Goal: Task Accomplishment & Management: Use online tool/utility

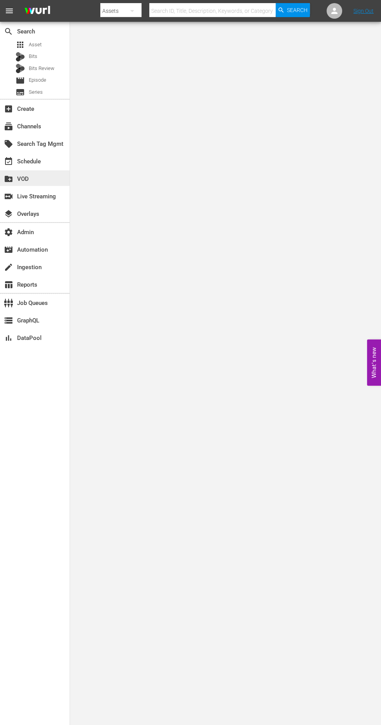
click at [39, 177] on div "create_new_folder VOD" at bounding box center [22, 177] width 44 height 7
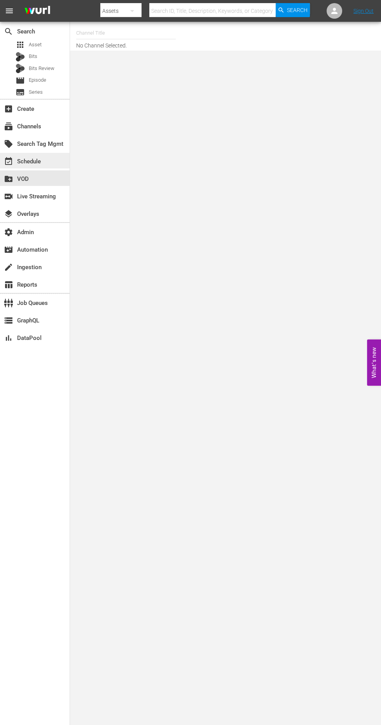
click at [37, 162] on div "event_available Schedule" at bounding box center [22, 160] width 44 height 7
click at [125, 33] on input "text" at bounding box center [126, 33] width 100 height 19
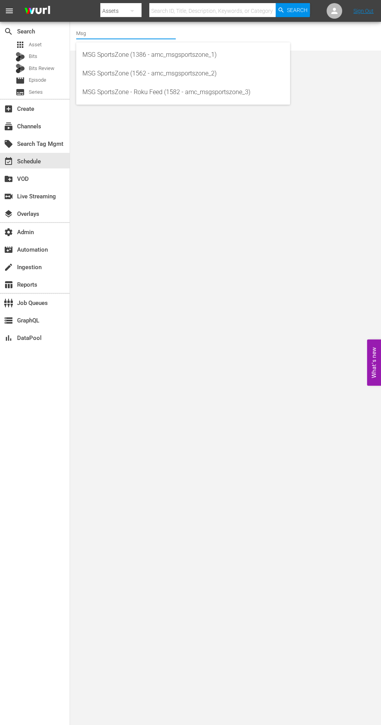
click at [118, 54] on div "MSG SportsZone (1386 - amc_msgsportszone_1)" at bounding box center [183, 55] width 202 height 19
type input "MSG SportsZone (1386 - amc_msgsportszone_1)"
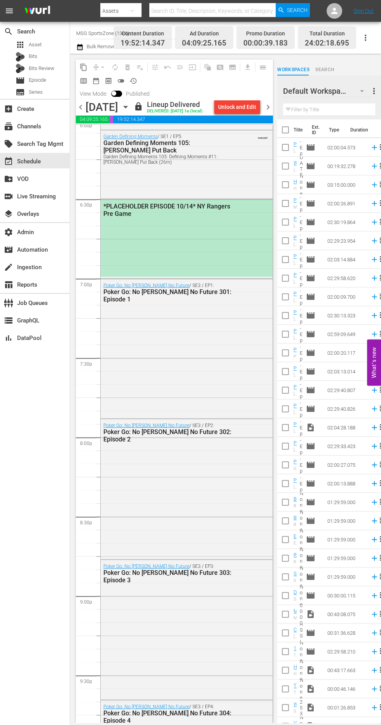
scroll to position [2848, 0]
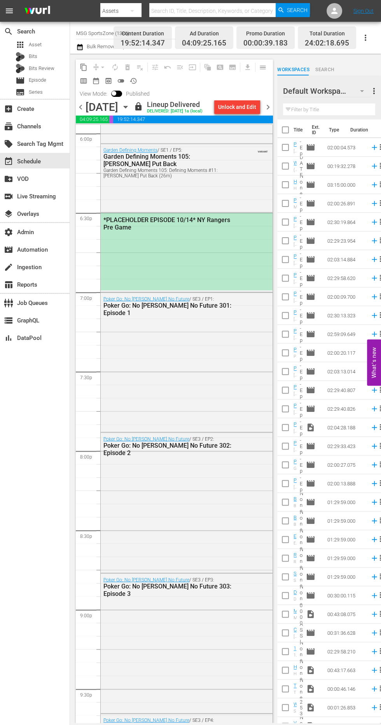
click at [81, 105] on span "chevron_left" at bounding box center [81, 107] width 10 height 10
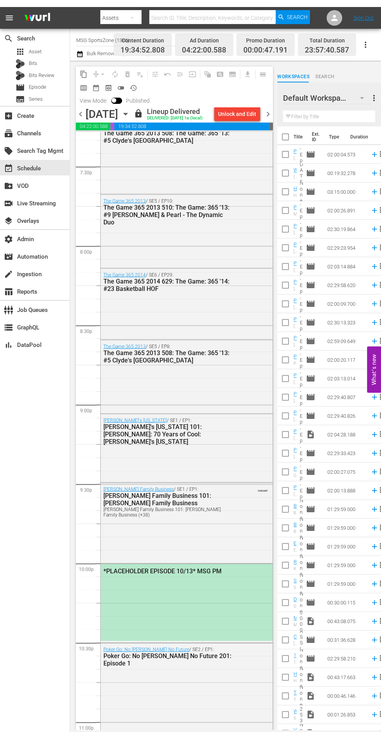
scroll to position [3142, 0]
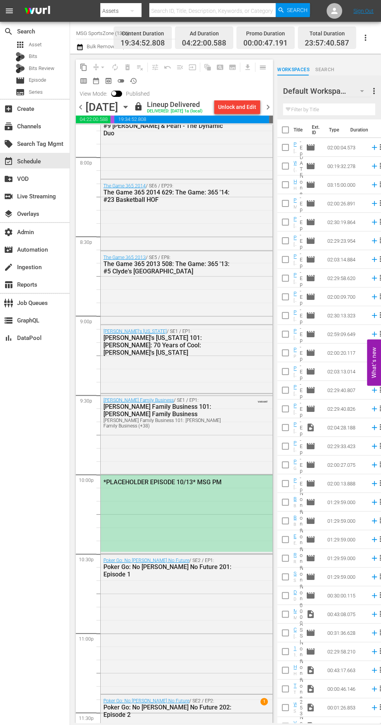
click at [158, 513] on div "*PLACEHOLDER EPISODE 10/13* MSG PM" at bounding box center [187, 513] width 172 height 77
